Goal: Task Accomplishment & Management: Complete application form

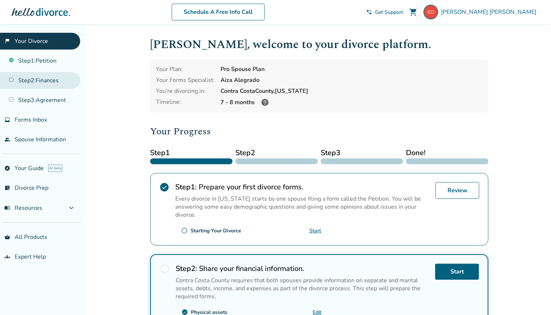
click at [49, 84] on link "Step 2 : Finances" at bounding box center [40, 80] width 80 height 17
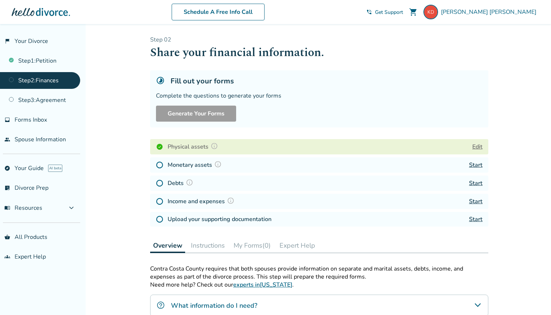
click at [476, 167] on link "Start" at bounding box center [475, 165] width 13 height 8
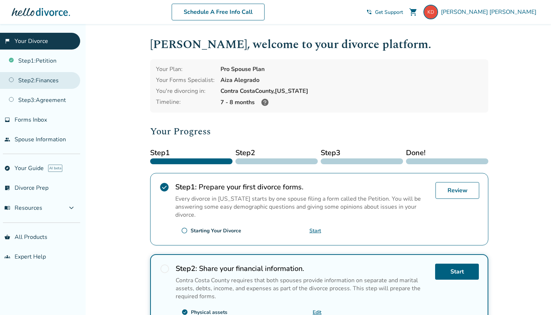
click at [46, 82] on link "Step 2 : Finances" at bounding box center [40, 80] width 80 height 17
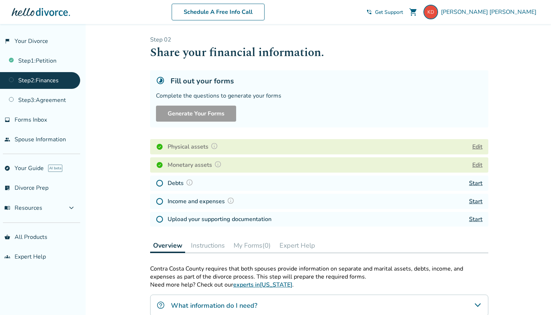
click at [437, 187] on div "Debts Start" at bounding box center [319, 183] width 338 height 15
click at [478, 186] on link "Start" at bounding box center [475, 183] width 13 height 8
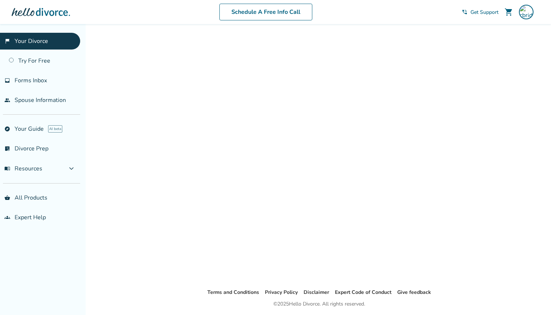
click at [31, 47] on link "flag_2 Your Divorce" at bounding box center [40, 41] width 80 height 17
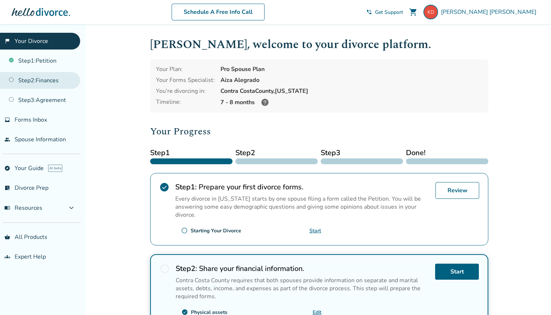
click at [36, 74] on link "Step 2 : Finances" at bounding box center [40, 80] width 80 height 17
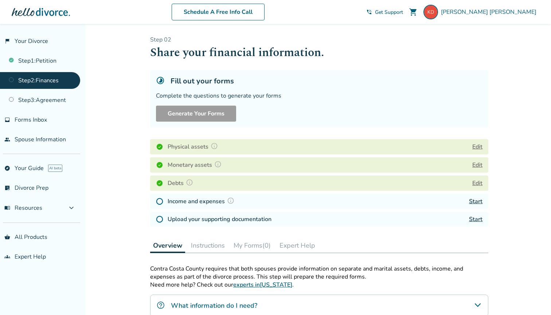
click at [262, 209] on div "Income and expenses Start" at bounding box center [319, 201] width 338 height 15
click at [475, 205] on link "Start" at bounding box center [475, 202] width 13 height 8
click at [282, 207] on div "Income and expenses Start" at bounding box center [319, 201] width 338 height 15
click at [477, 204] on link "Start" at bounding box center [475, 202] width 13 height 8
